Goal: Contribute content

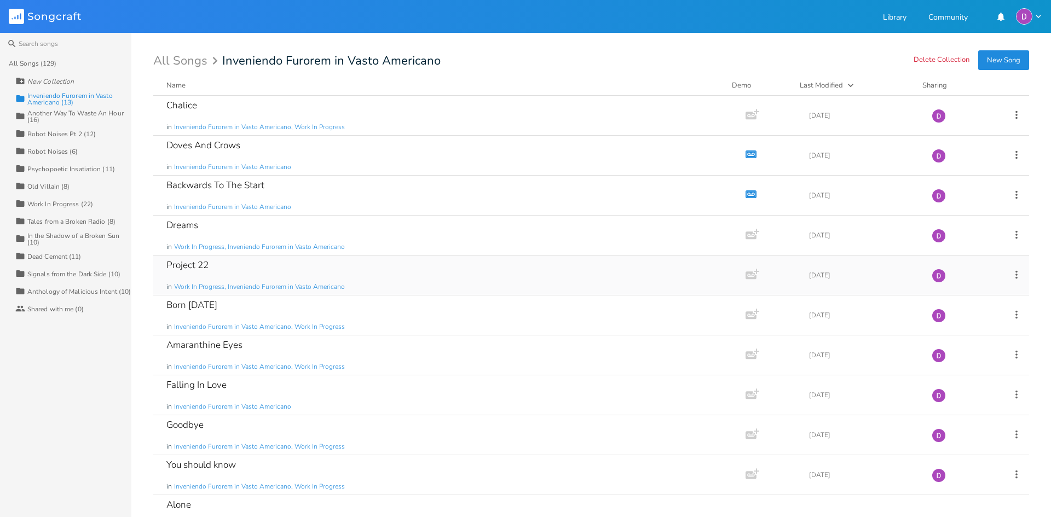
click at [279, 272] on div "Project 22 in Work In Progress, Inveniendo Furorem in Vasto Americano" at bounding box center [447, 275] width 562 height 39
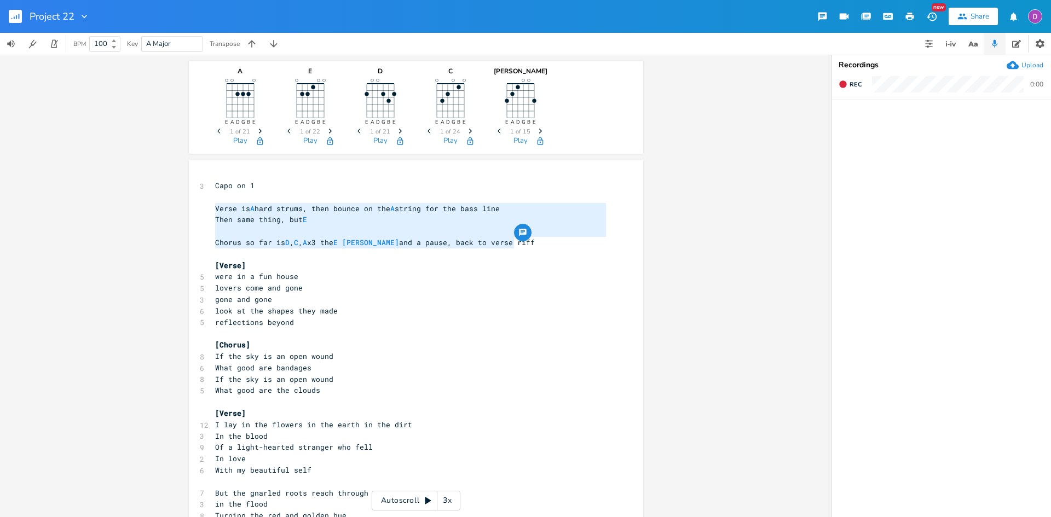
type textarea "Verse is A hard strums, then bounce on the A string for the bass line Then same…"
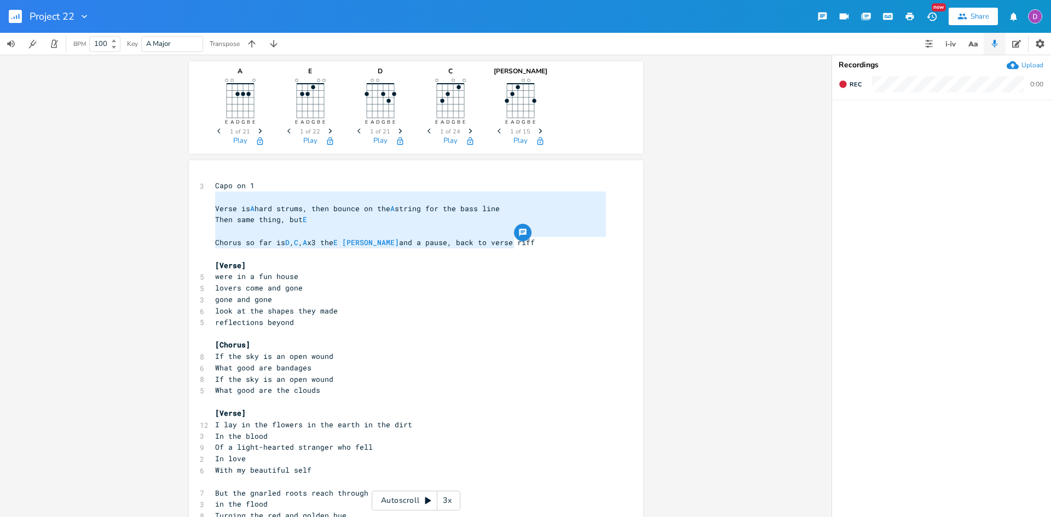
drag, startPoint x: 522, startPoint y: 239, endPoint x: 169, endPoint y: 203, distance: 354.4
click at [169, 203] on div "A E A D G B E Previous 1 of 21 Next Play E E A D G B E Previous 1 of 22 Next Pl…" at bounding box center [416, 286] width 832 height 463
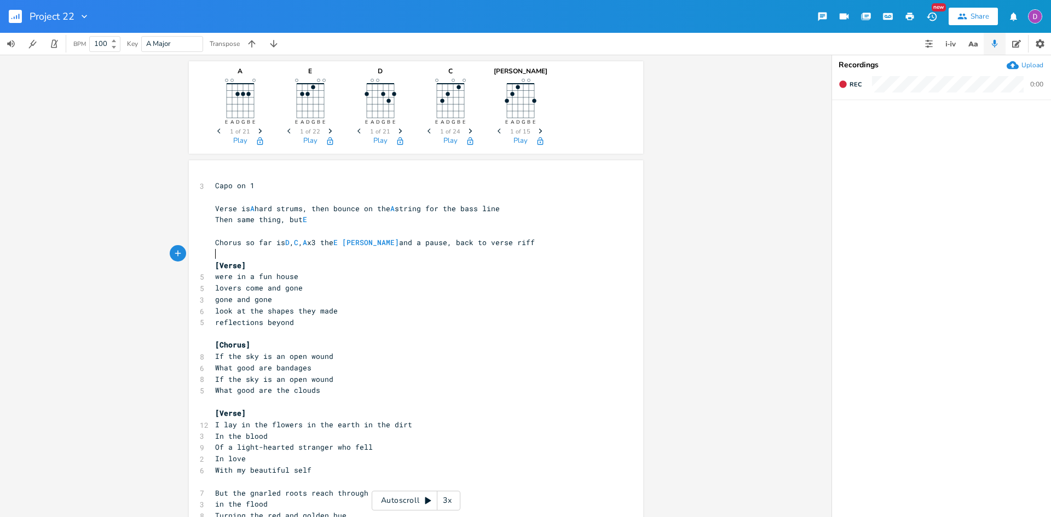
click at [268, 252] on pre "​" at bounding box center [410, 254] width 395 height 11
click at [265, 186] on pre "Capo on 1" at bounding box center [410, 185] width 395 height 11
type textarea "?"
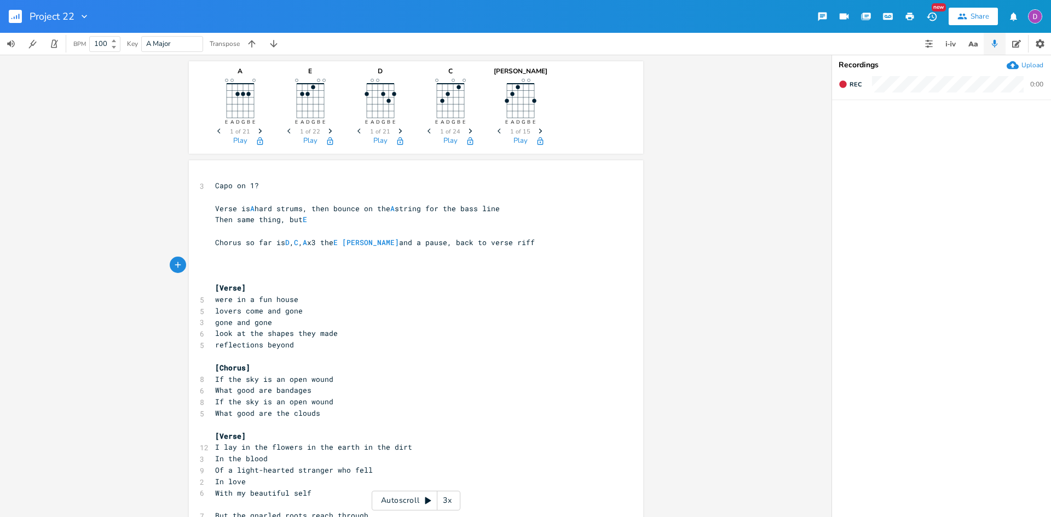
type textarea "Or"
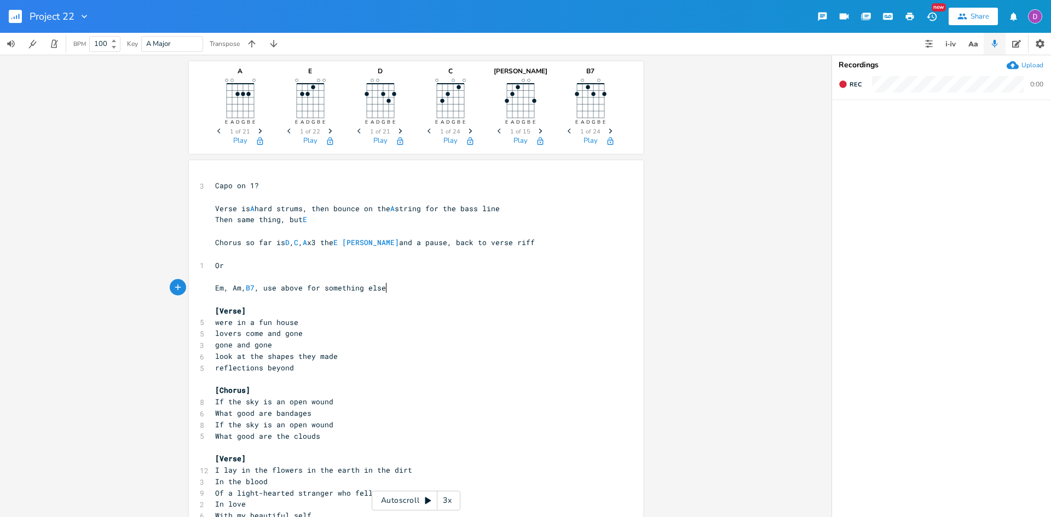
scroll to position [0, 137]
type textarea "Em, Am, B7, use above for something else"
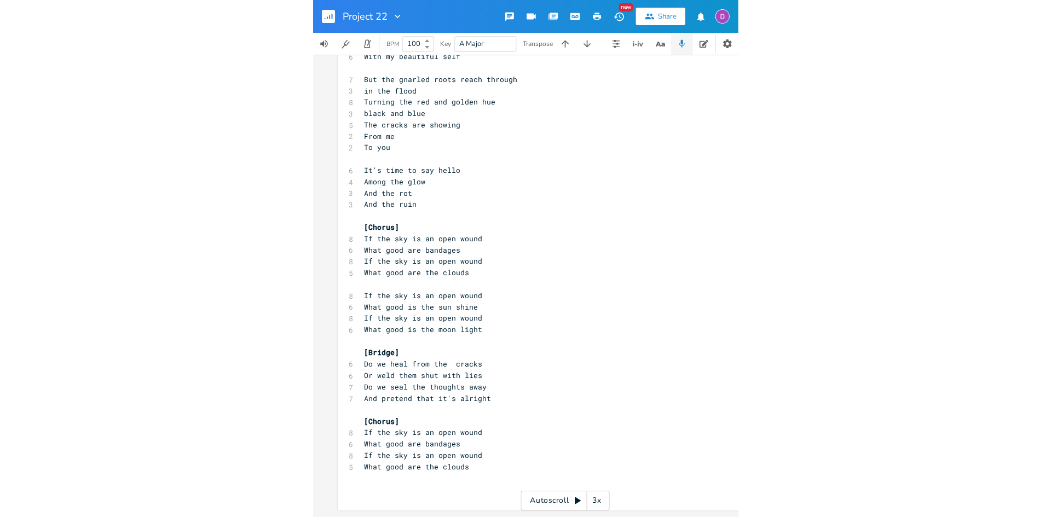
scroll to position [213, 0]
